Goal: Task Accomplishment & Management: Manage account settings

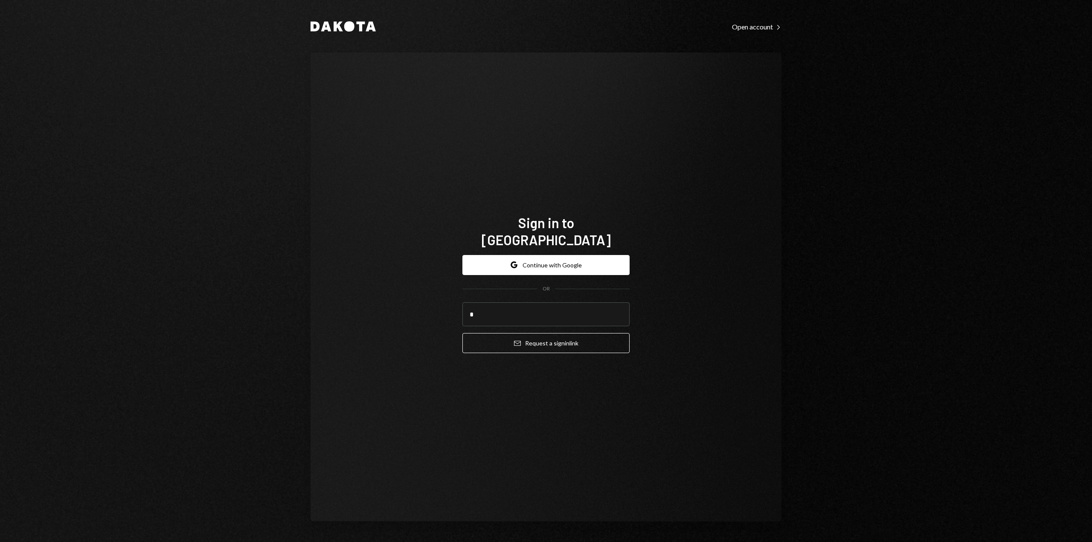
type input "*"
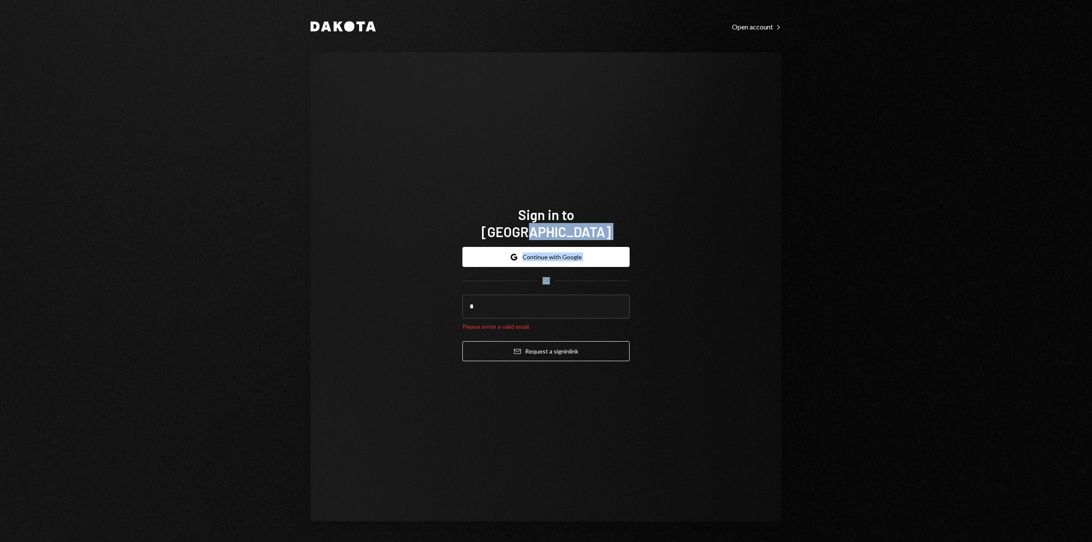
drag, startPoint x: 874, startPoint y: 284, endPoint x: 726, endPoint y: 167, distance: 188.8
click at [734, 190] on div "Dakota Open account Right Caret Sign in to [GEOGRAPHIC_DATA] Google Continue wi…" at bounding box center [546, 271] width 1092 height 542
drag, startPoint x: 1072, startPoint y: 496, endPoint x: 22, endPoint y: 562, distance: 1052.5
drag, startPoint x: 881, startPoint y: 110, endPoint x: 853, endPoint y: 122, distance: 30.7
click at [862, 118] on div "Dakota Open account Right Caret Sign in to [GEOGRAPHIC_DATA] Google Continue wi…" at bounding box center [546, 271] width 1092 height 542
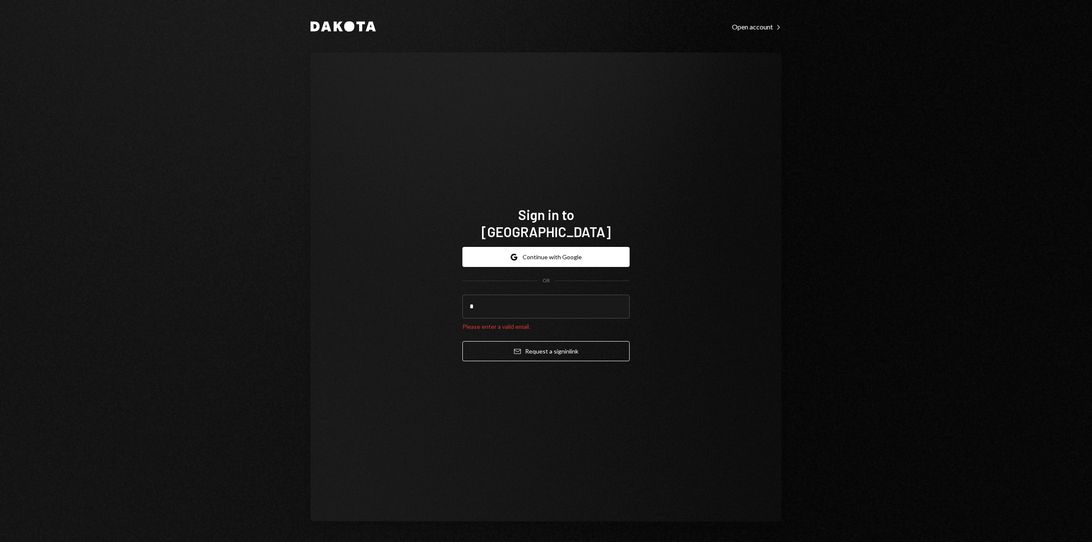
click at [853, 122] on div "Dakota Open account Right Caret Sign in to [GEOGRAPHIC_DATA] Google Continue wi…" at bounding box center [546, 271] width 1092 height 542
drag, startPoint x: 711, startPoint y: 148, endPoint x: 629, endPoint y: 238, distance: 122.0
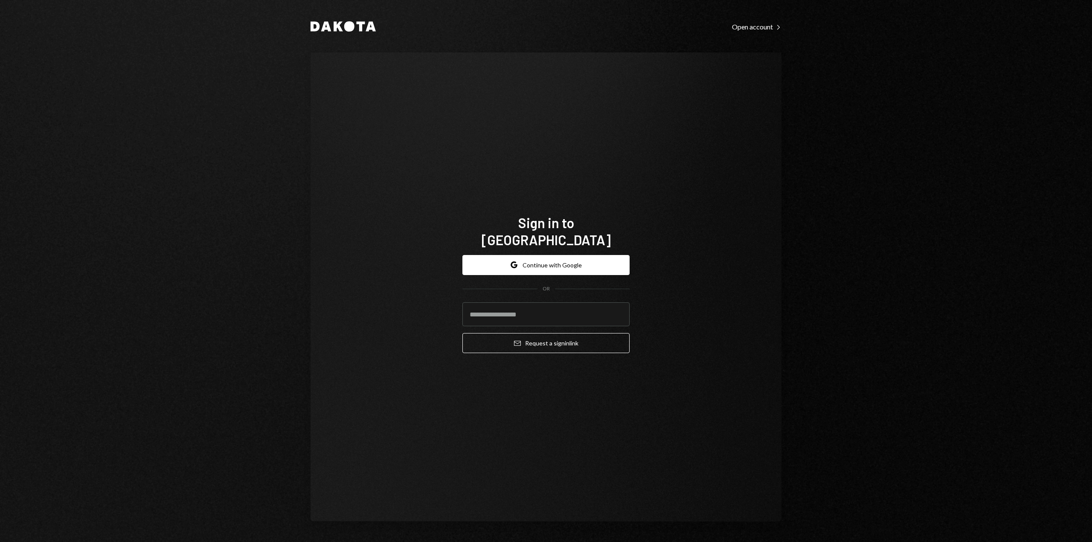
drag, startPoint x: 556, startPoint y: 254, endPoint x: 556, endPoint y: 279, distance: 25.2
click at [556, 277] on form "Google Continue with Google OR Email Request a sign in link" at bounding box center [545, 304] width 167 height 99
click at [462, 255] on button "Google Continue with Google" at bounding box center [545, 265] width 167 height 20
